Goal: Task Accomplishment & Management: Use online tool/utility

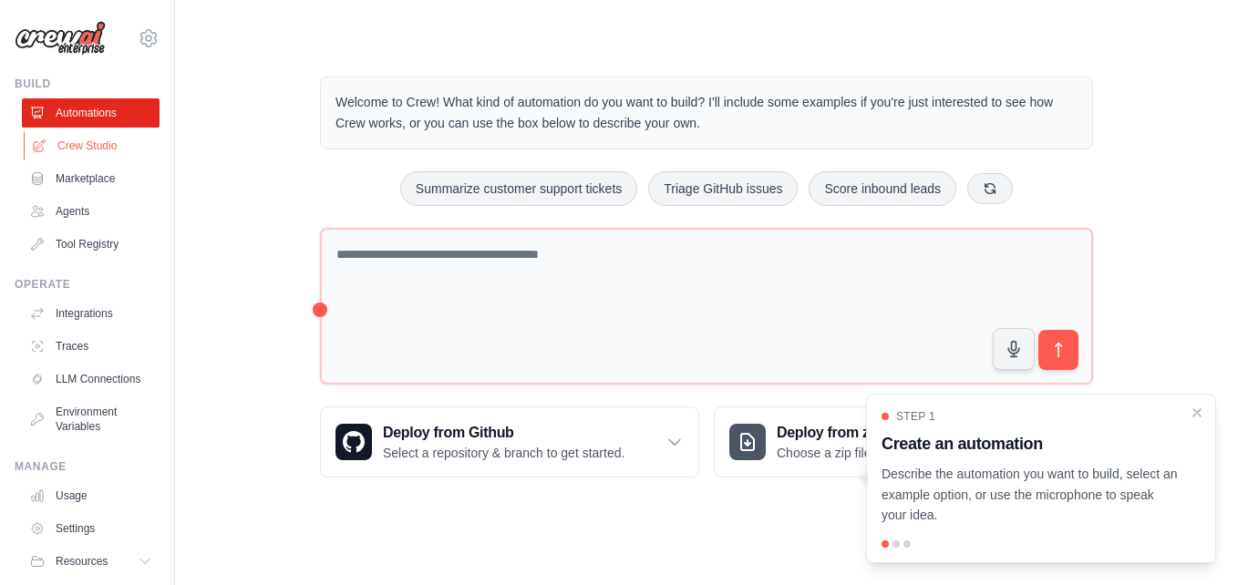
click at [119, 158] on link "Crew Studio" at bounding box center [93, 145] width 138 height 29
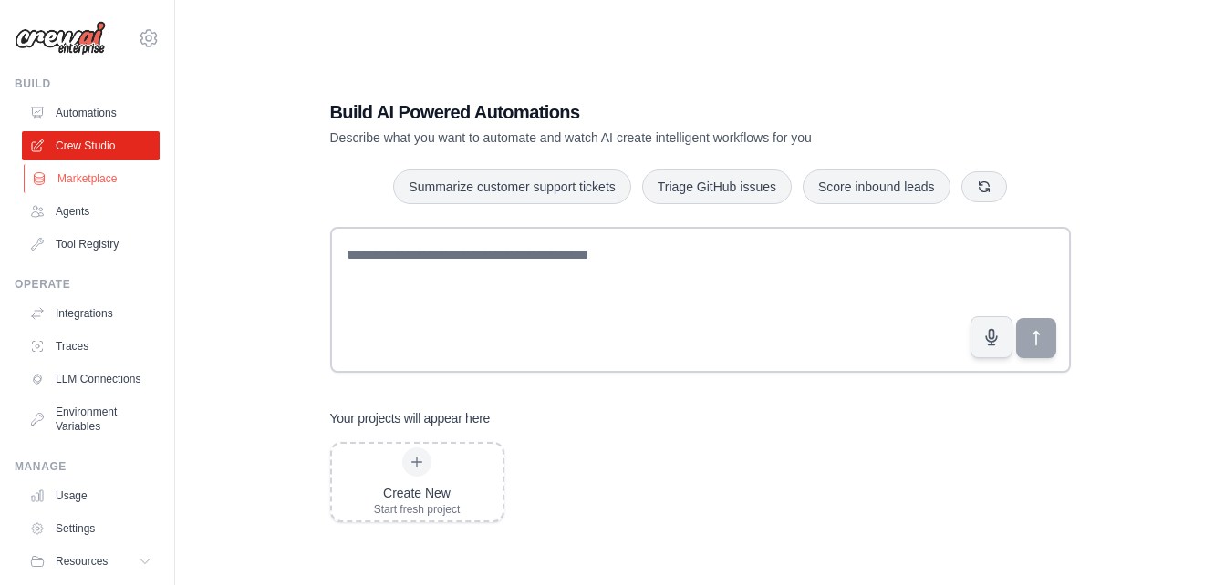
click at [99, 174] on link "Marketplace" at bounding box center [93, 178] width 138 height 29
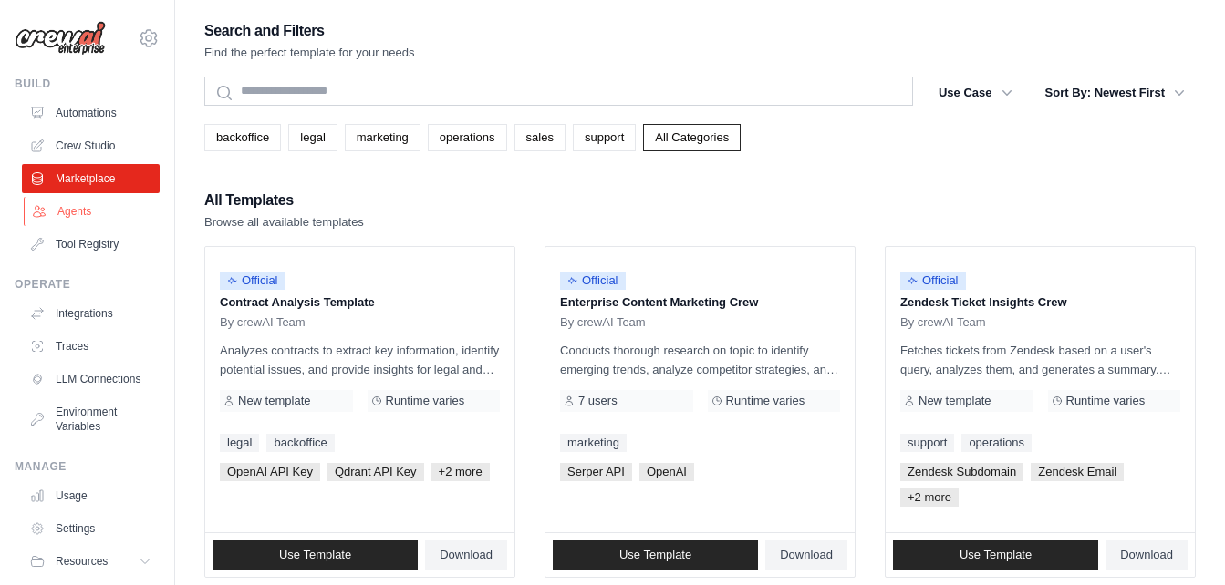
click at [82, 202] on link "Agents" at bounding box center [93, 211] width 138 height 29
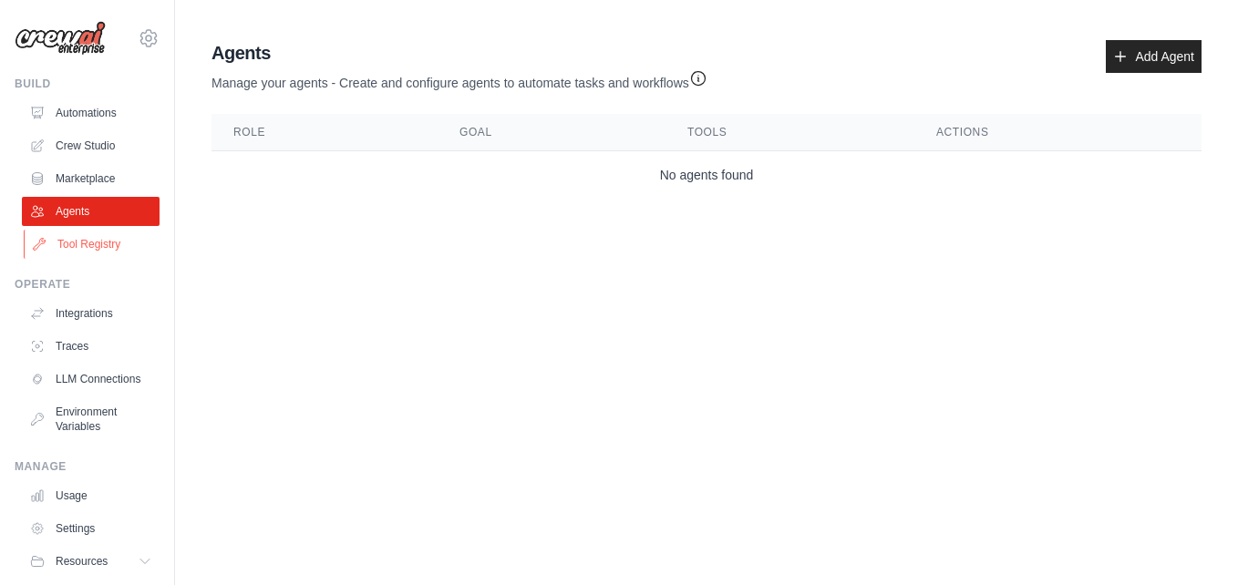
click at [78, 233] on link "Tool Registry" at bounding box center [93, 244] width 138 height 29
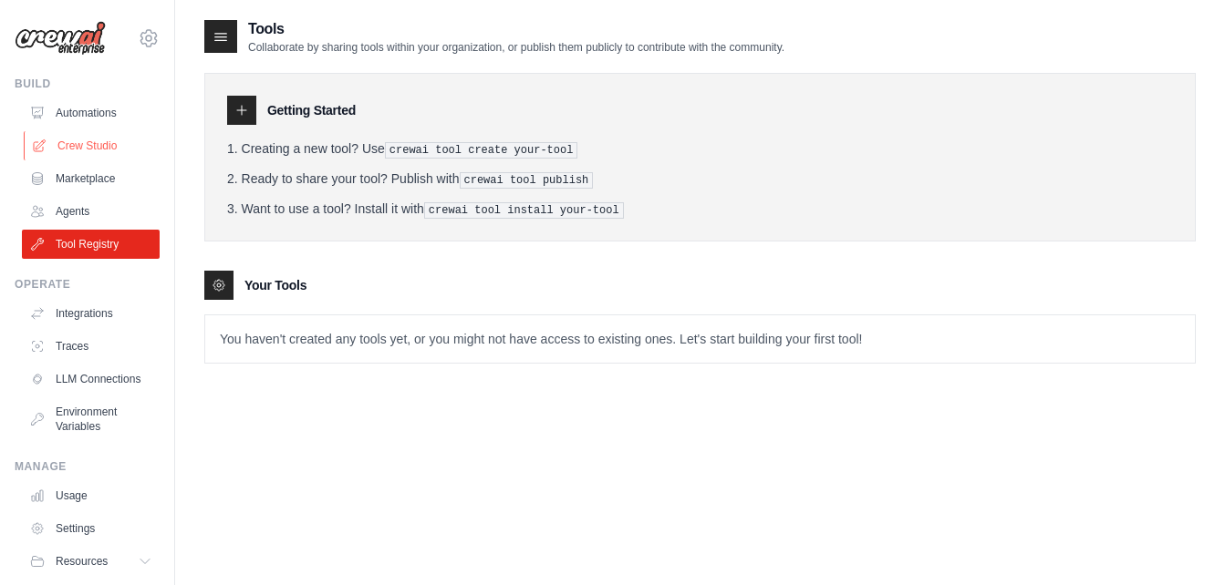
click at [86, 135] on link "Crew Studio" at bounding box center [93, 145] width 138 height 29
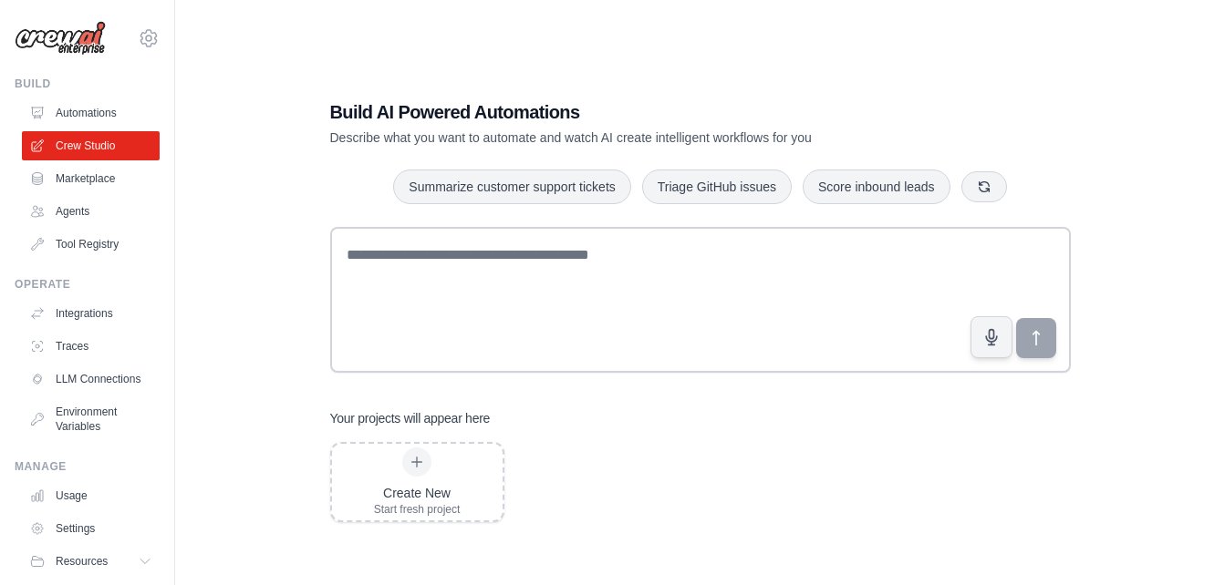
click at [79, 209] on link "Agents" at bounding box center [91, 211] width 138 height 29
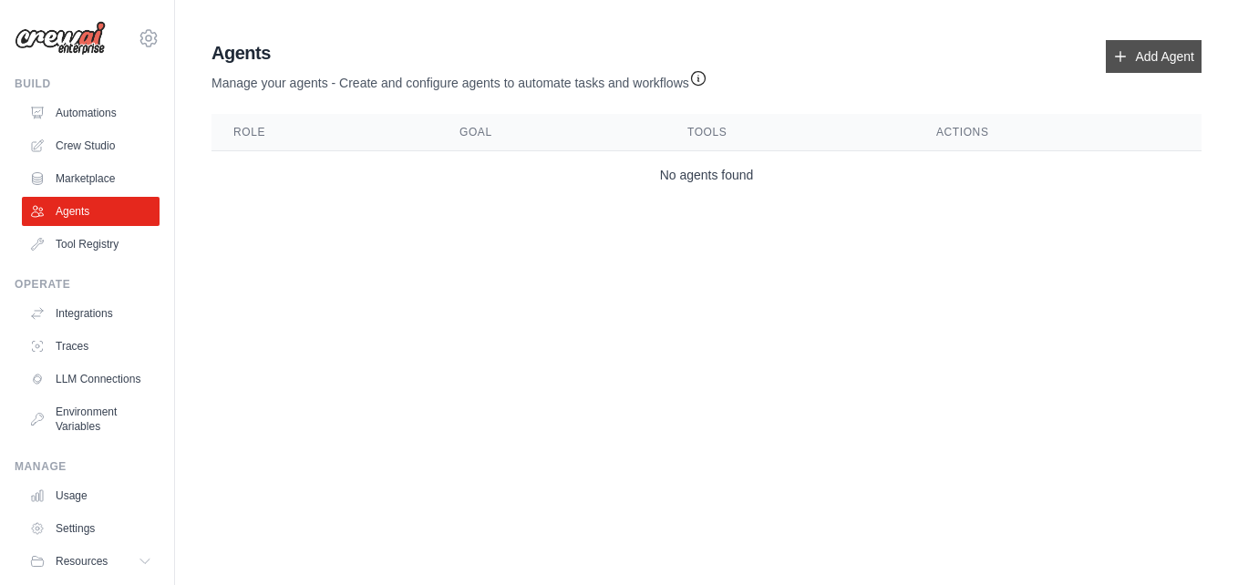
click at [1134, 53] on link "Add Agent" at bounding box center [1154, 56] width 96 height 33
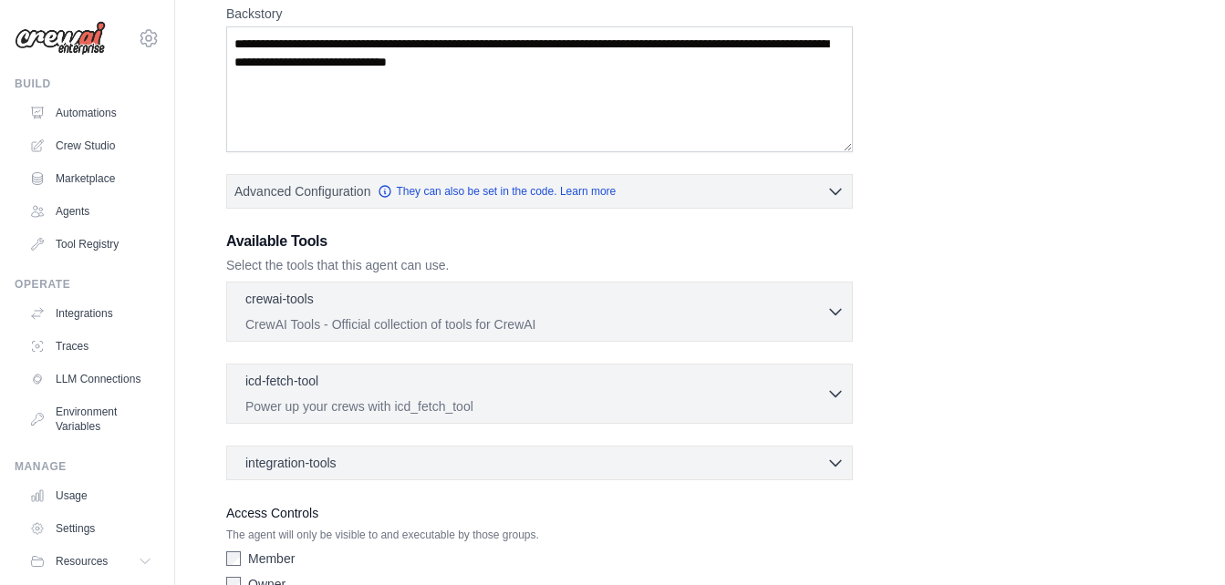
scroll to position [319, 0]
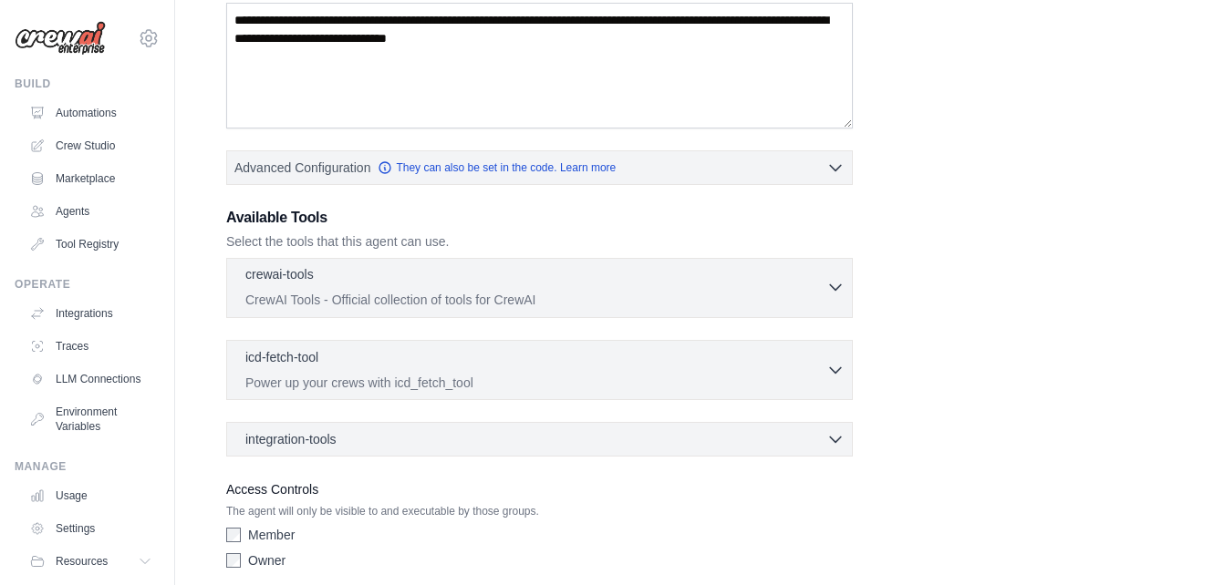
click at [792, 288] on div "crewai-tools 0 selected CrewAI Tools - Official collection of tools for CrewAI" at bounding box center [535, 287] width 581 height 44
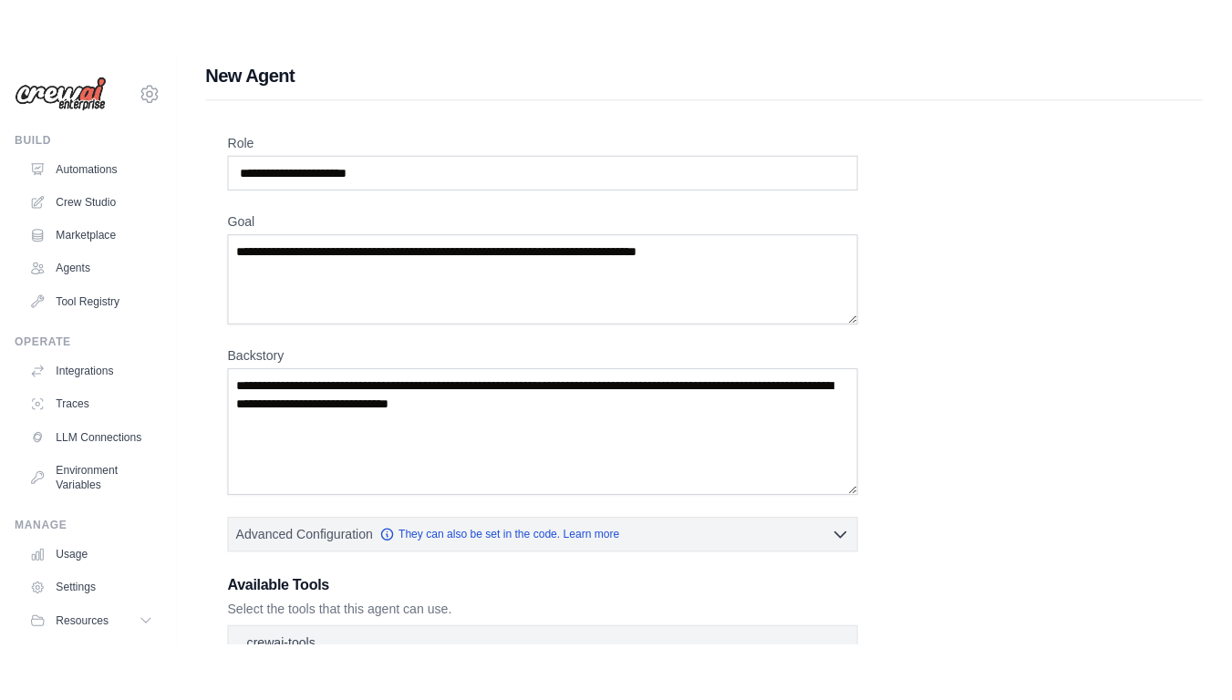
scroll to position [0, 0]
